Goal: Information Seeking & Learning: Learn about a topic

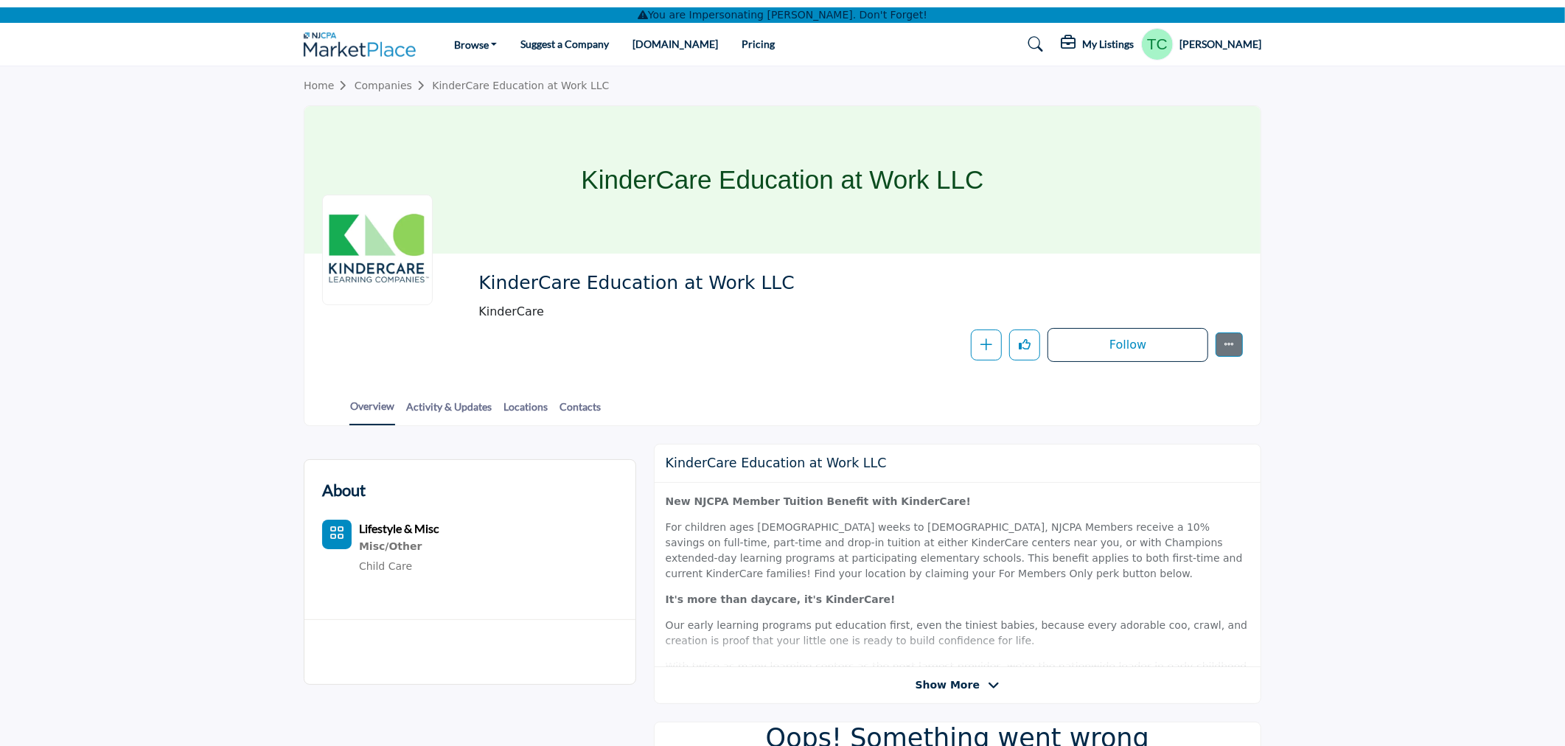
click at [1233, 39] on h5 "Teri Carden" at bounding box center [1220, 44] width 82 height 15
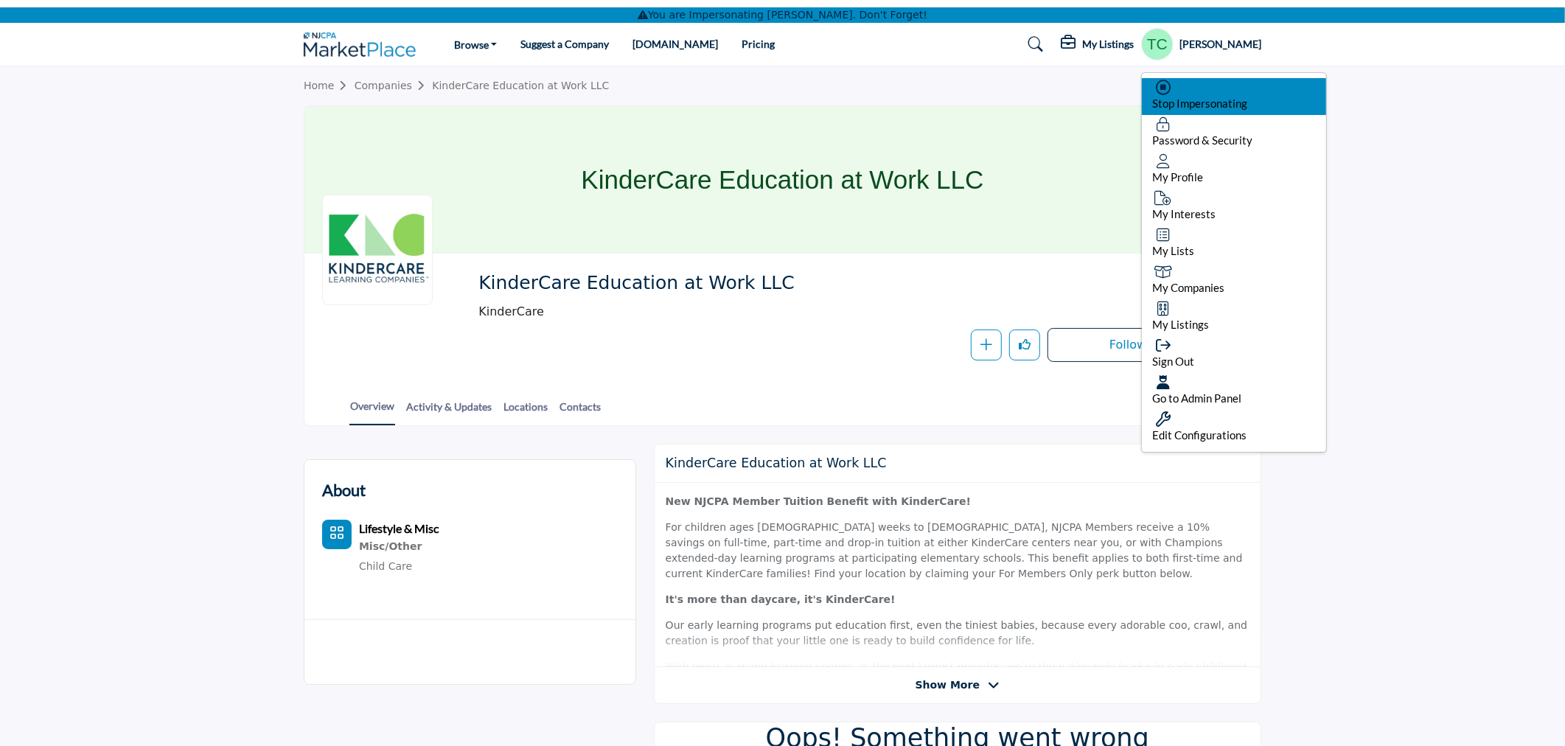
click at [1204, 99] on span "Stop Impersonating" at bounding box center [1199, 103] width 95 height 13
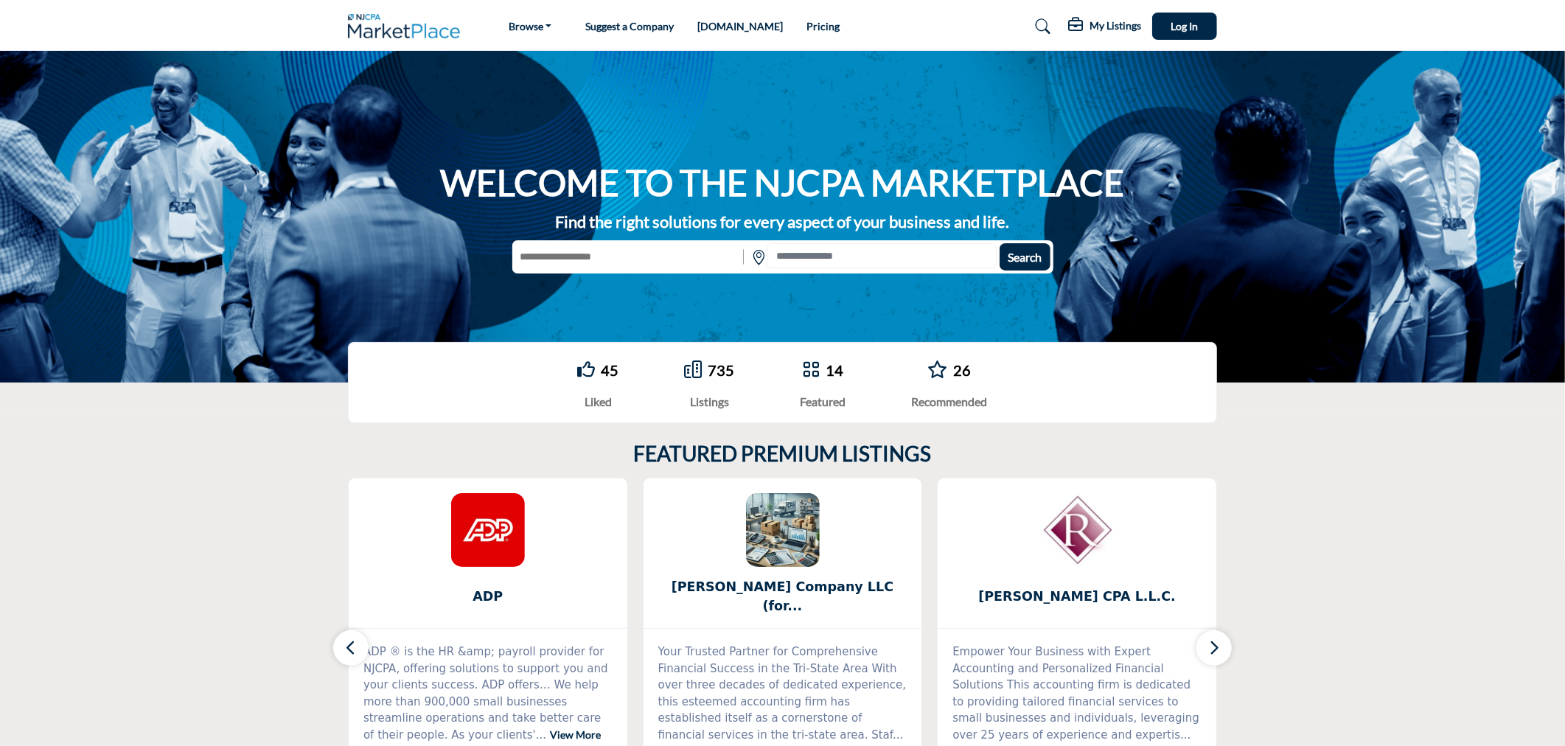
type input "**********"
click at [1016, 261] on span "Search" at bounding box center [1024, 257] width 34 height 14
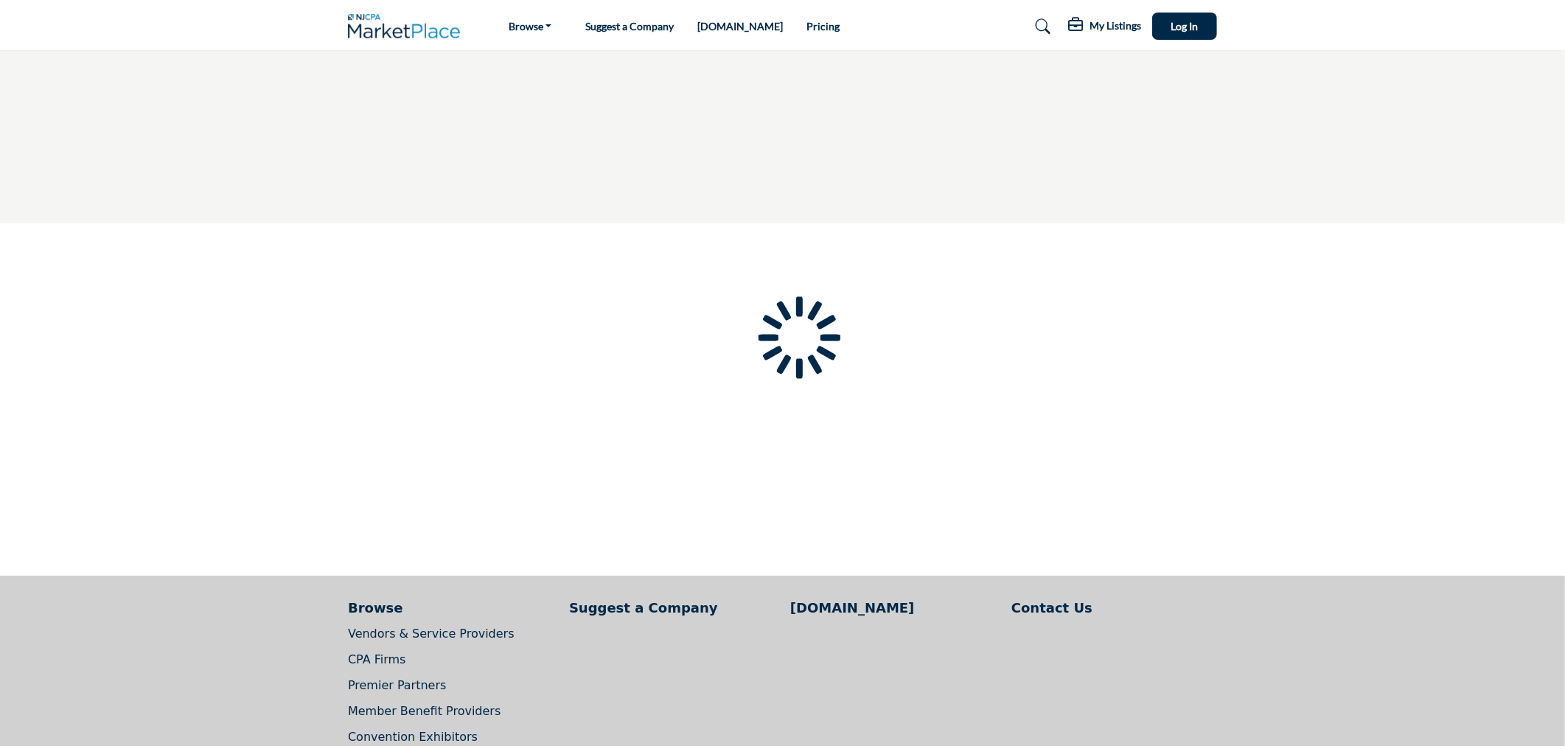
click at [0, 0] on div at bounding box center [0, 0] width 0 height 0
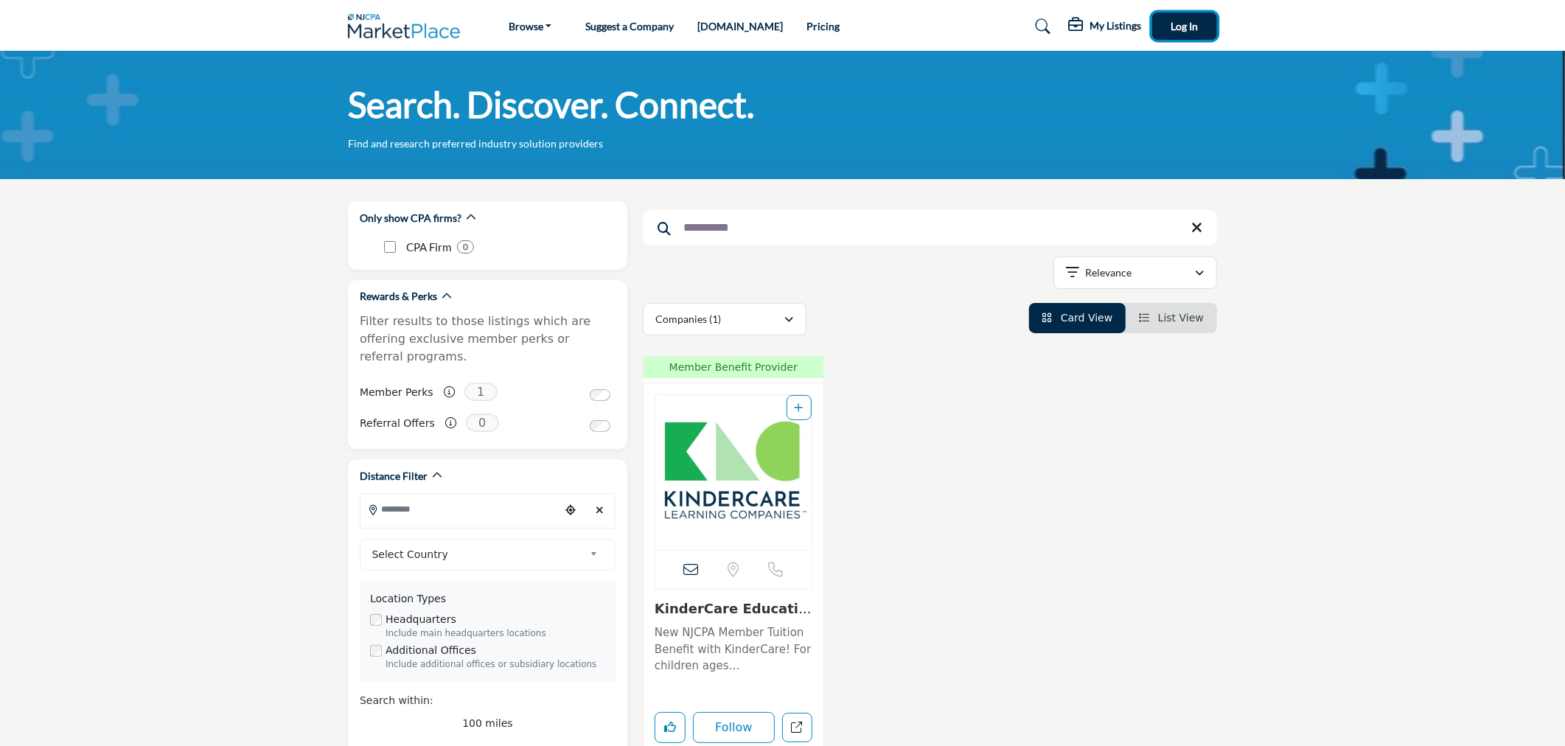
click at [1206, 18] on button "Log In" at bounding box center [1184, 26] width 65 height 27
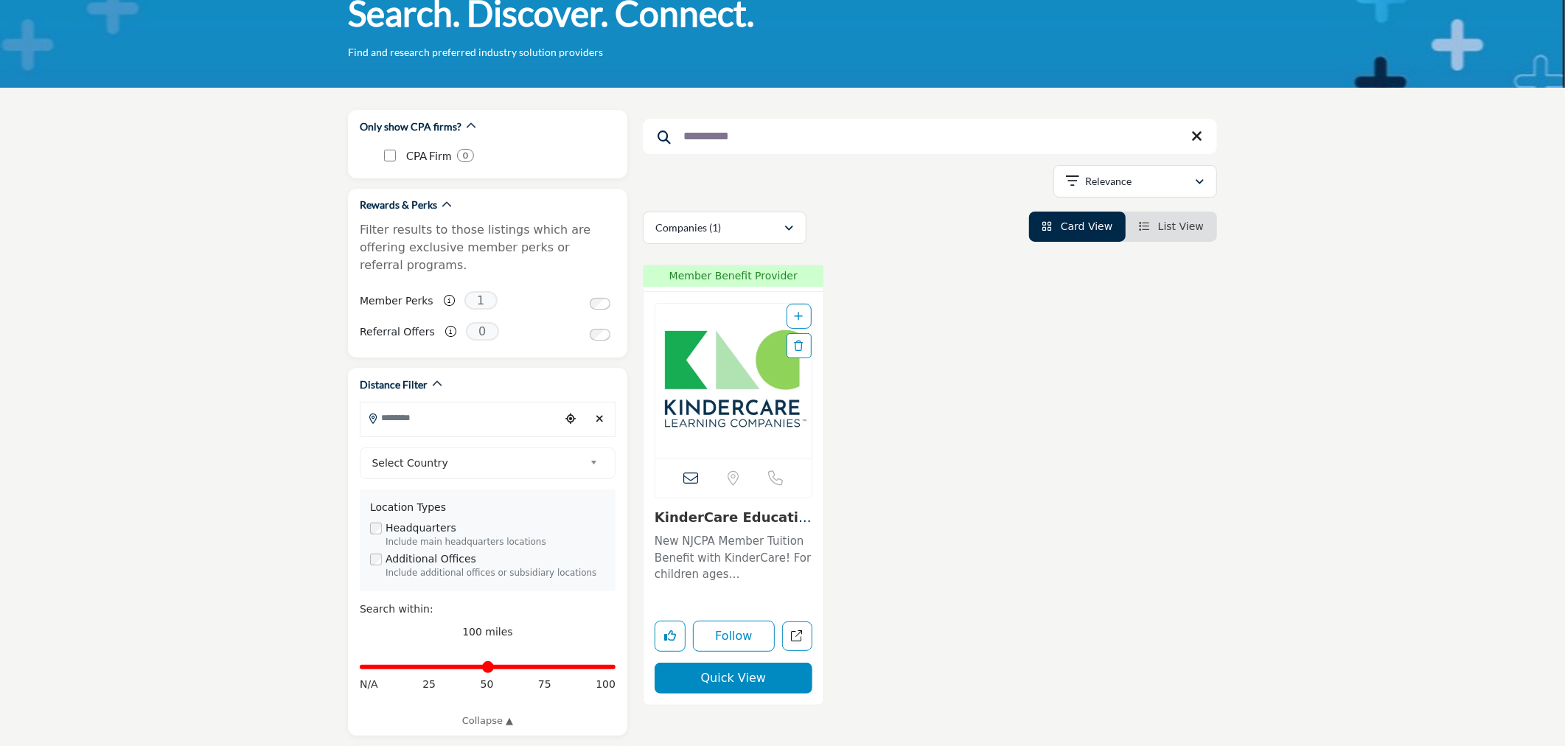
scroll to position [82, 0]
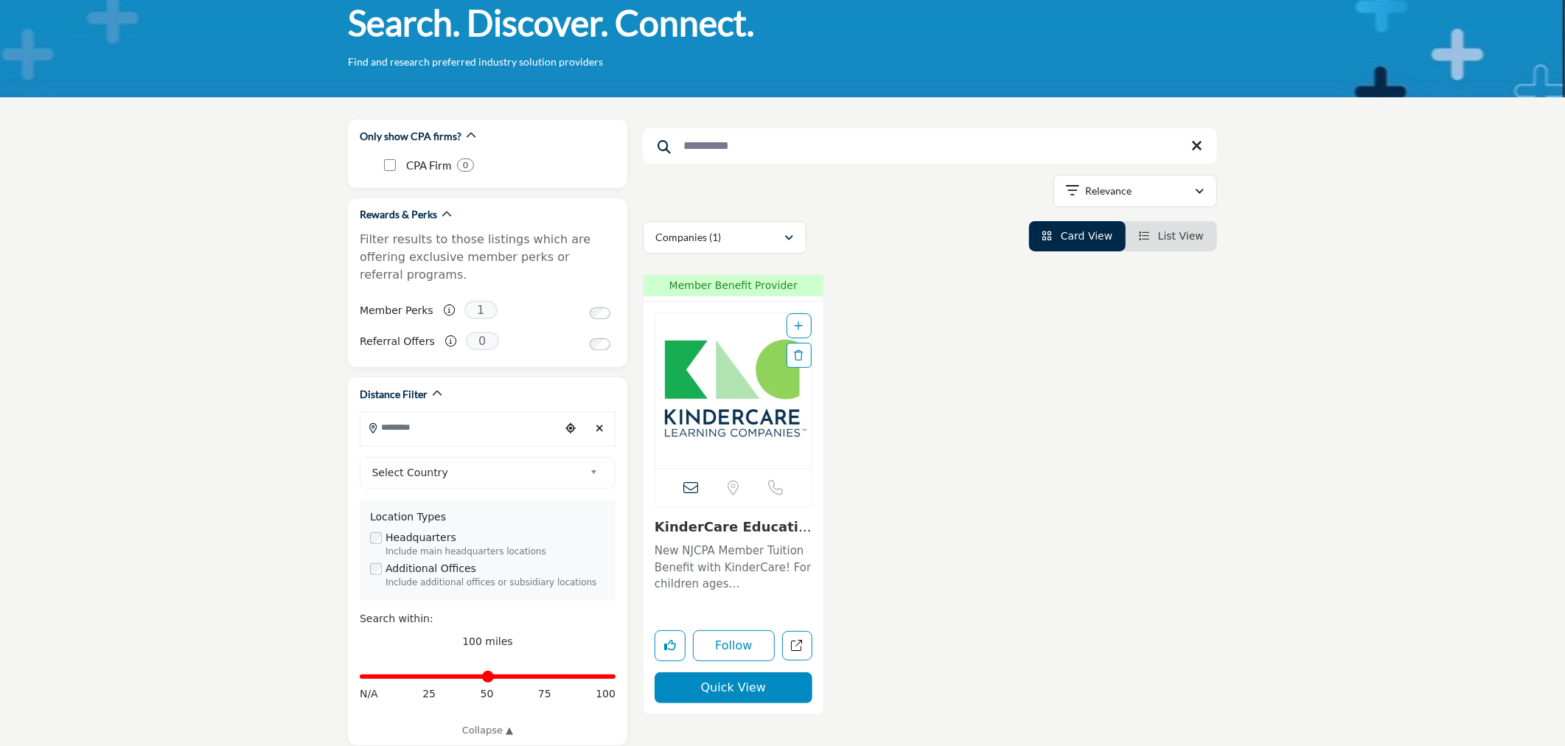
click at [742, 426] on img "Open Listing in new tab" at bounding box center [733, 390] width 156 height 155
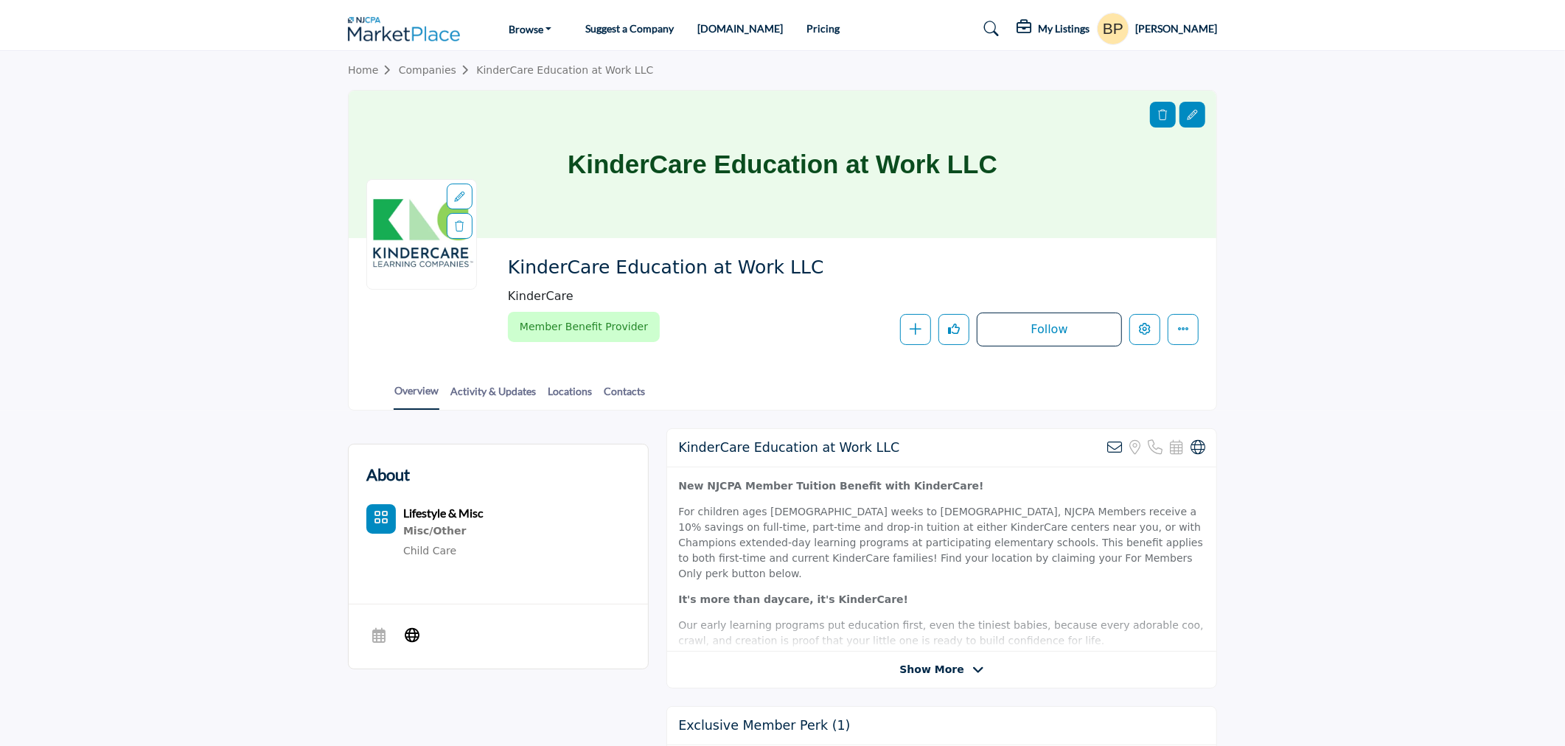
click at [1375, 265] on section "Home Companies KinderCare Education at Work LLC KinderCare Education at Work LL…" at bounding box center [782, 231] width 1565 height 360
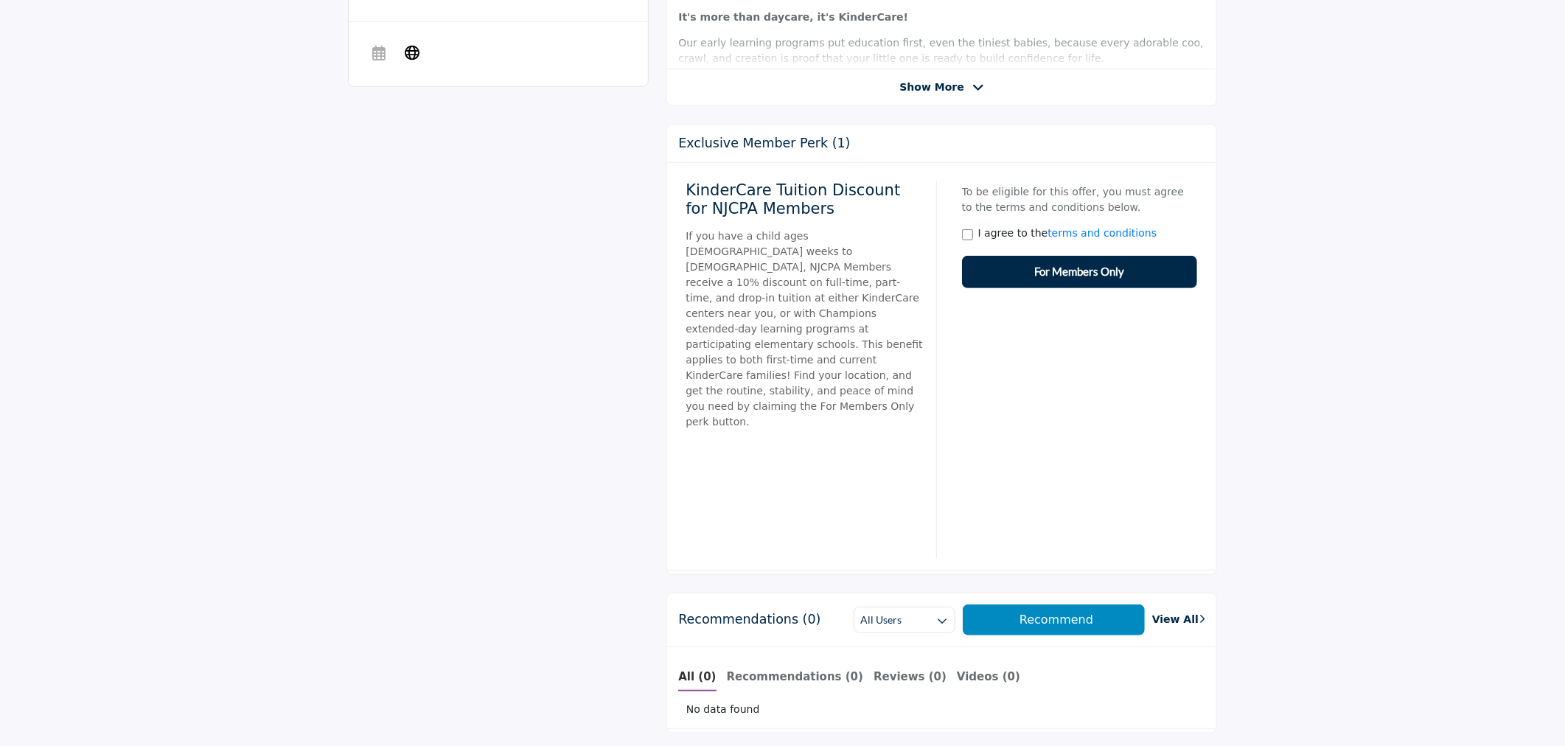
scroll to position [654, 0]
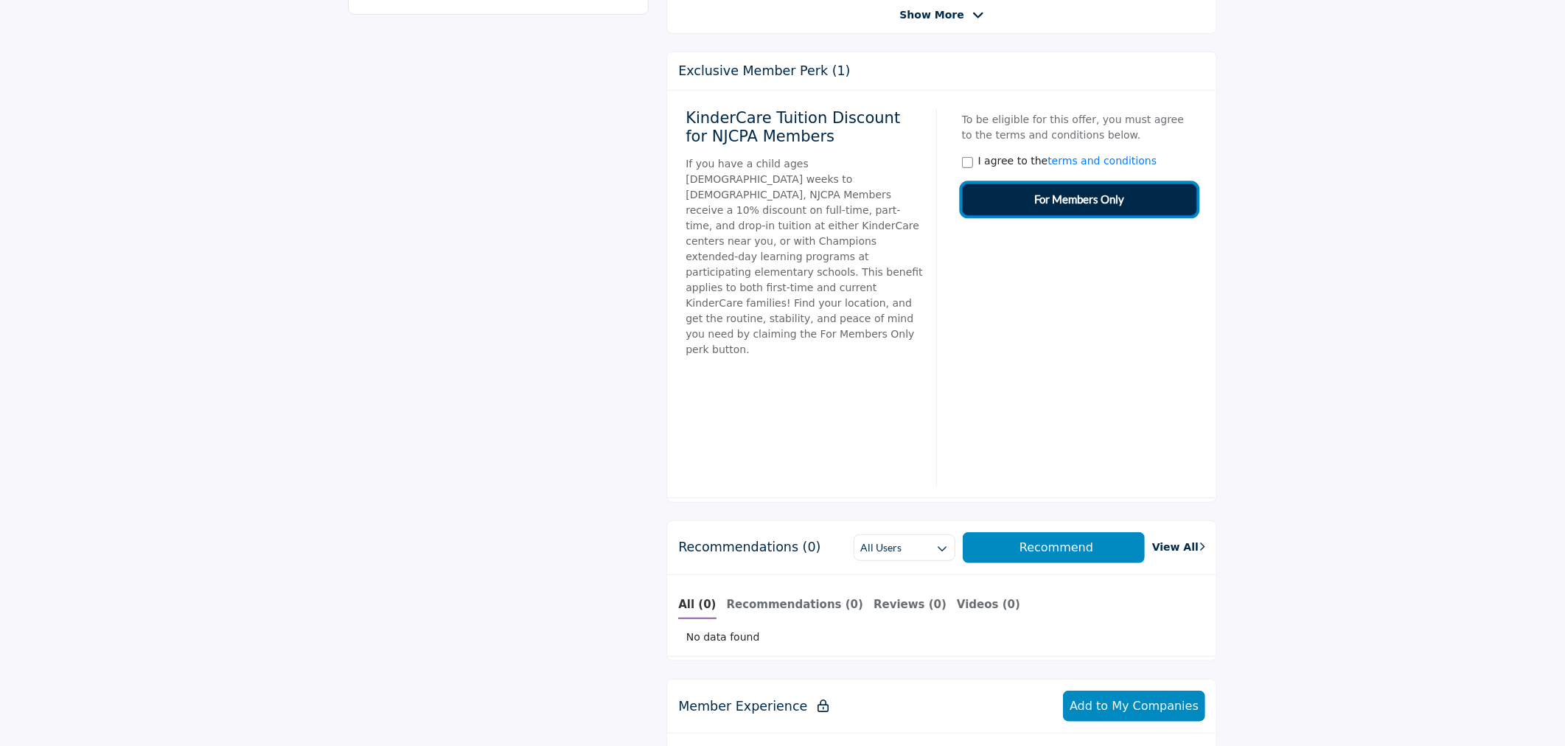
click at [1086, 200] on span "For Members Only" at bounding box center [1079, 199] width 90 height 17
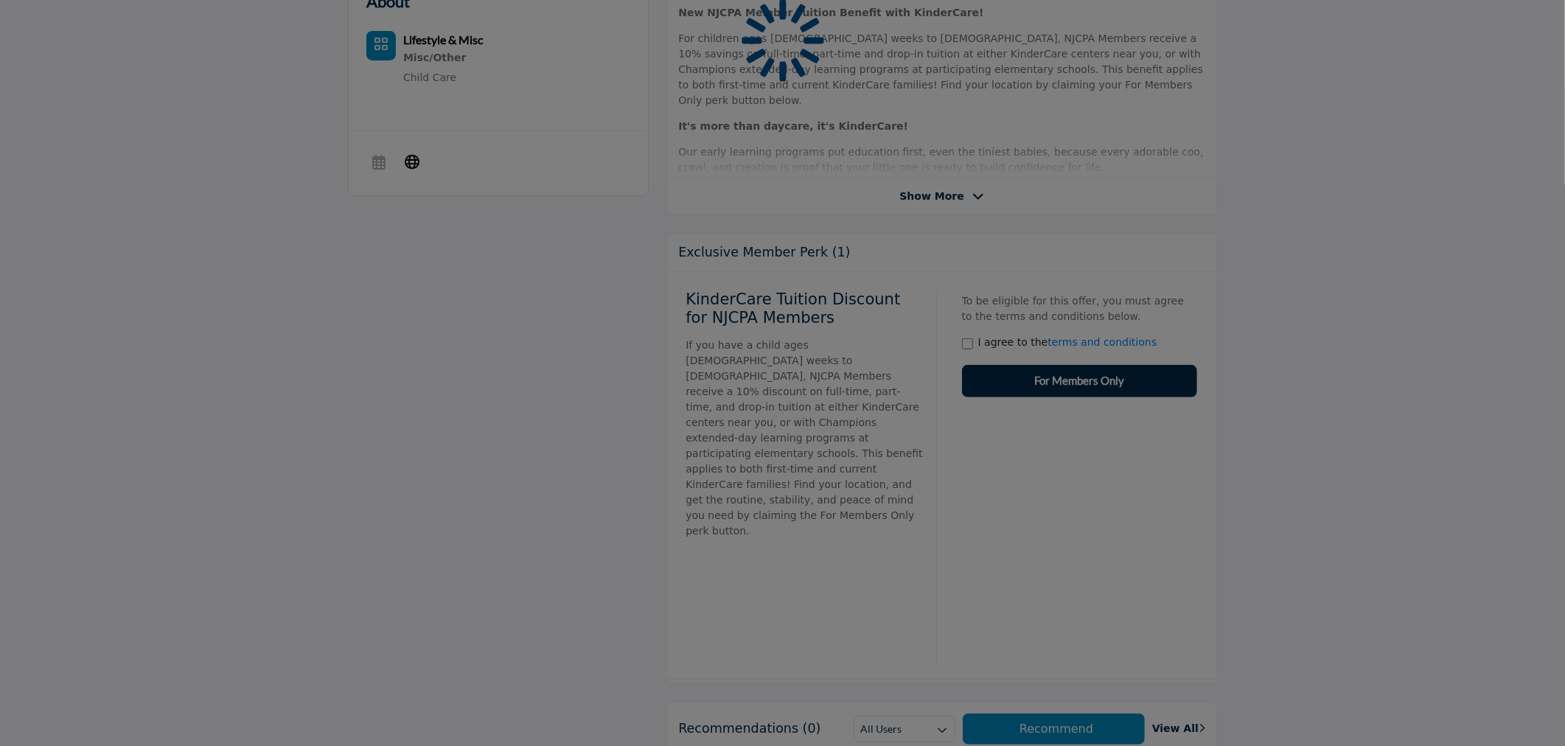
scroll to position [491, 0]
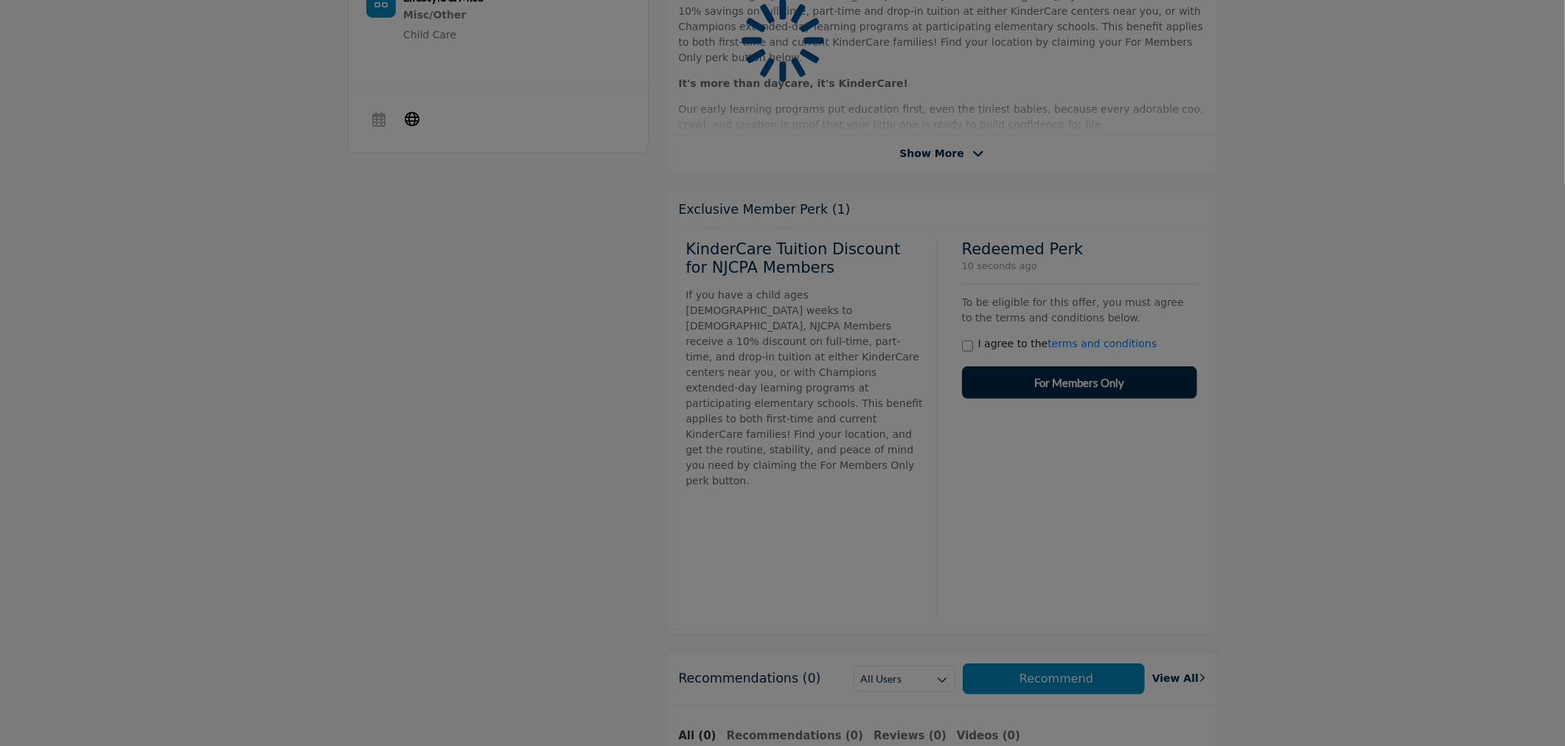
scroll to position [654, 0]
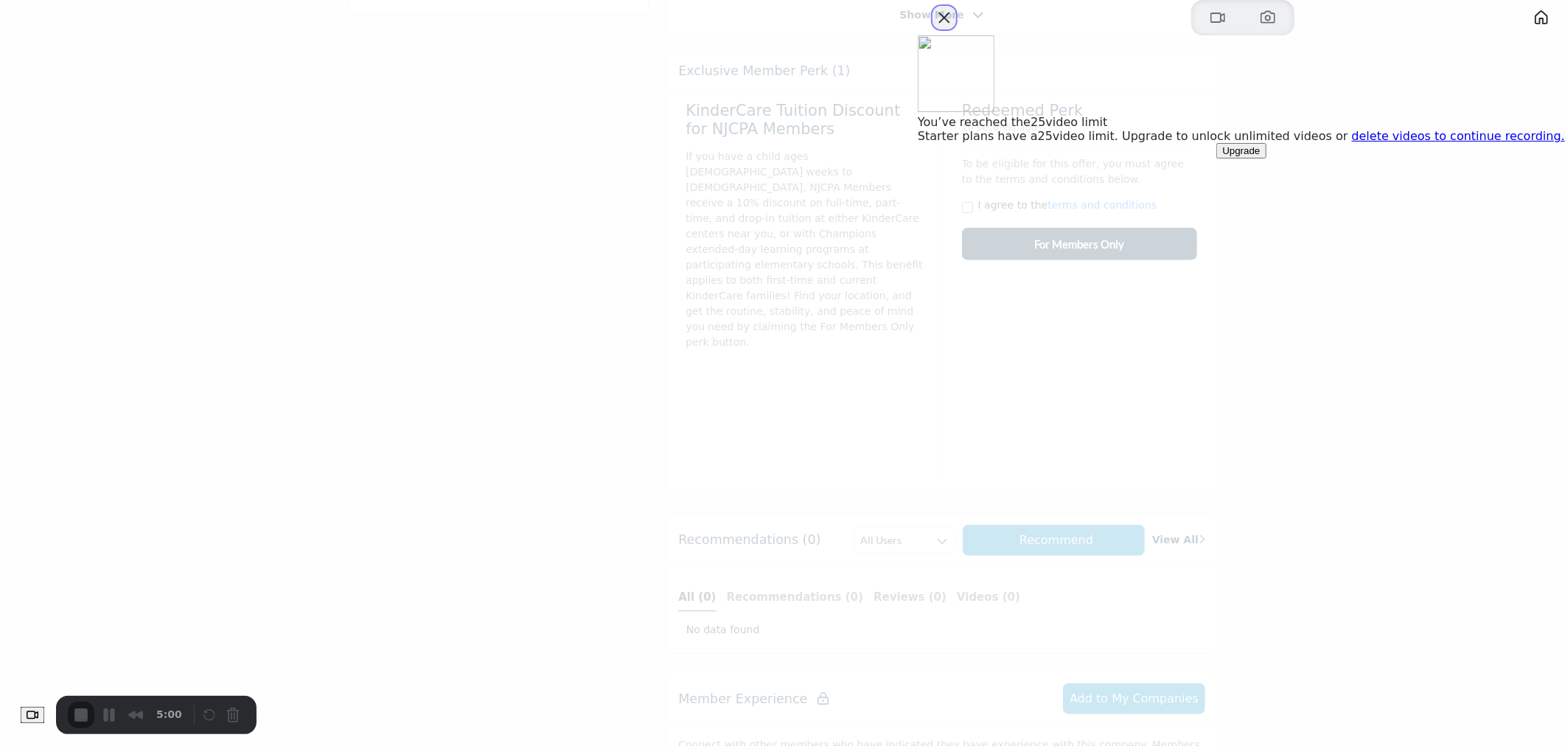
click at [956, 29] on button "Close" at bounding box center [944, 18] width 24 height 24
click at [1408, 143] on link "delete videos to continue recording." at bounding box center [1458, 136] width 213 height 14
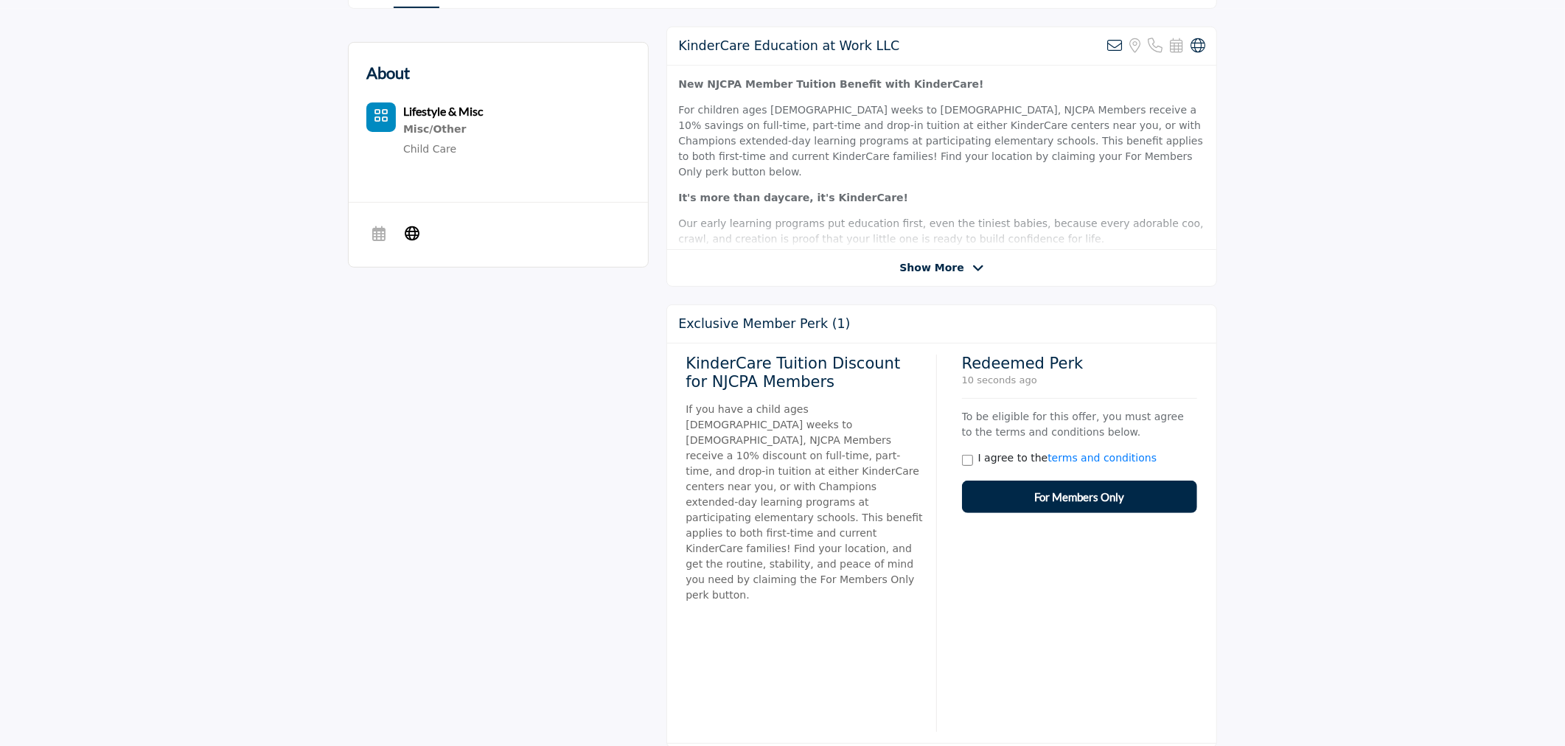
scroll to position [164, 0]
